Goal: Information Seeking & Learning: Find specific fact

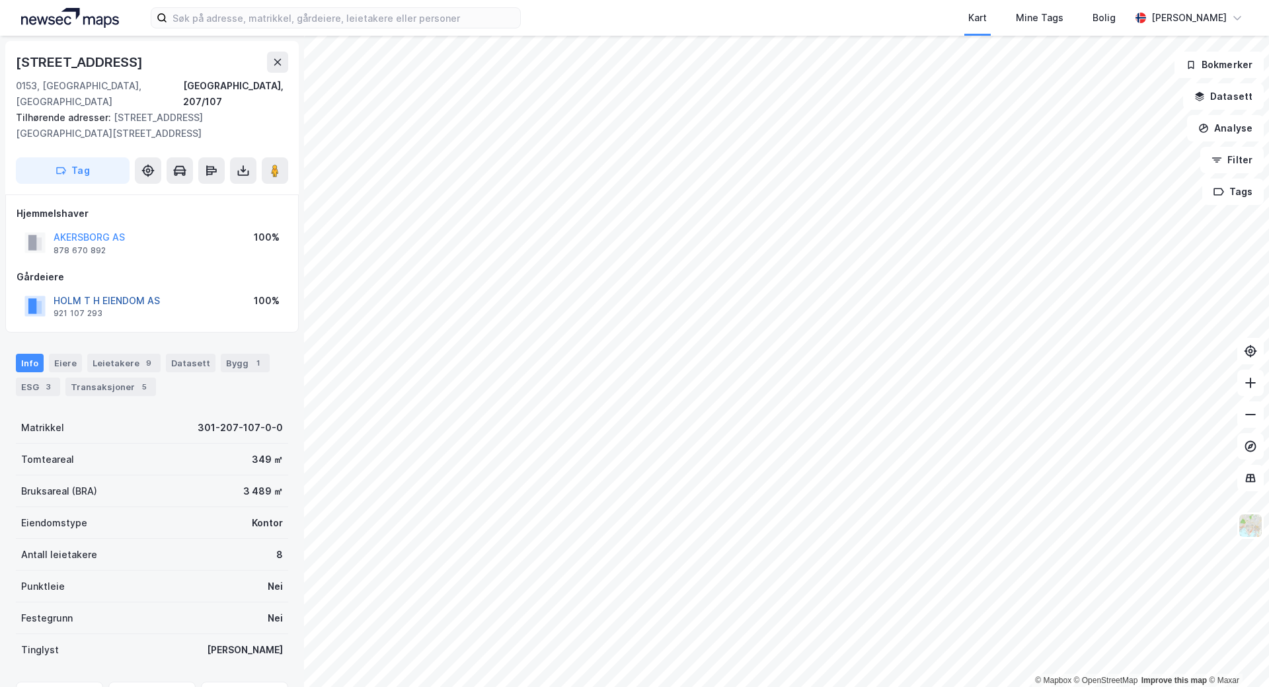
click at [0, 0] on button "HOLM T H EIENDOM AS" at bounding box center [0, 0] width 0 height 0
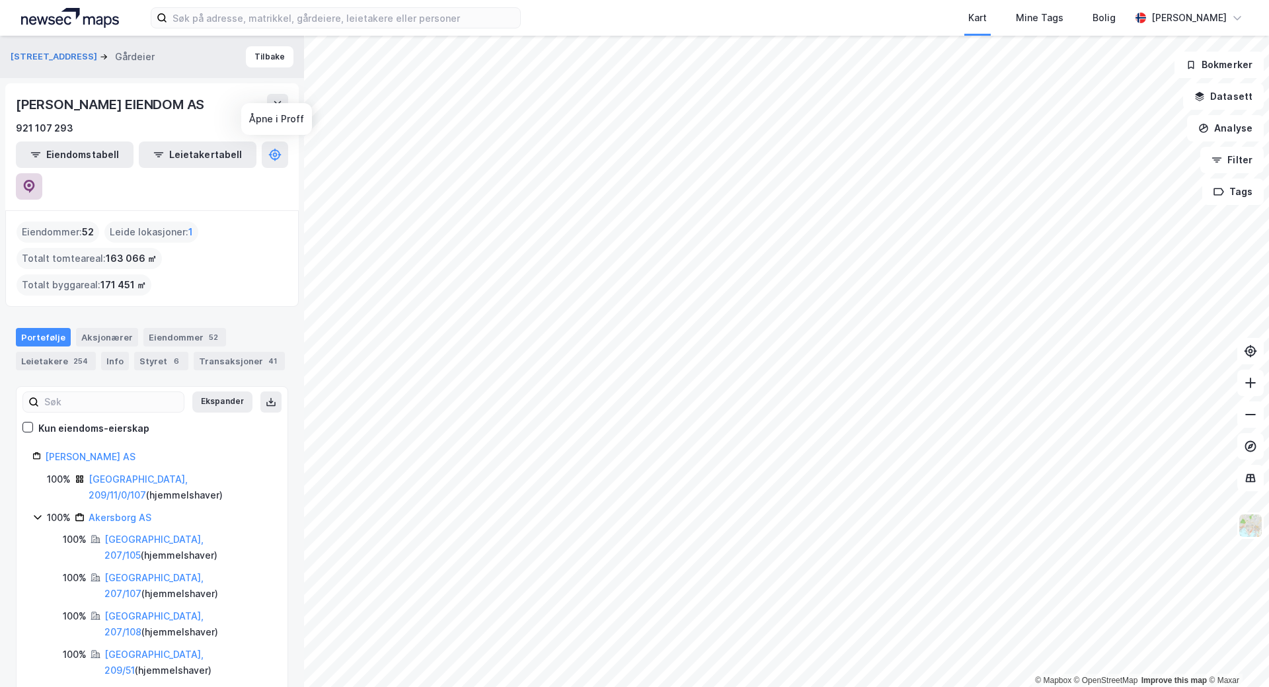
click at [36, 180] on icon at bounding box center [28, 186] width 13 height 13
